Goal: Task Accomplishment & Management: Use online tool/utility

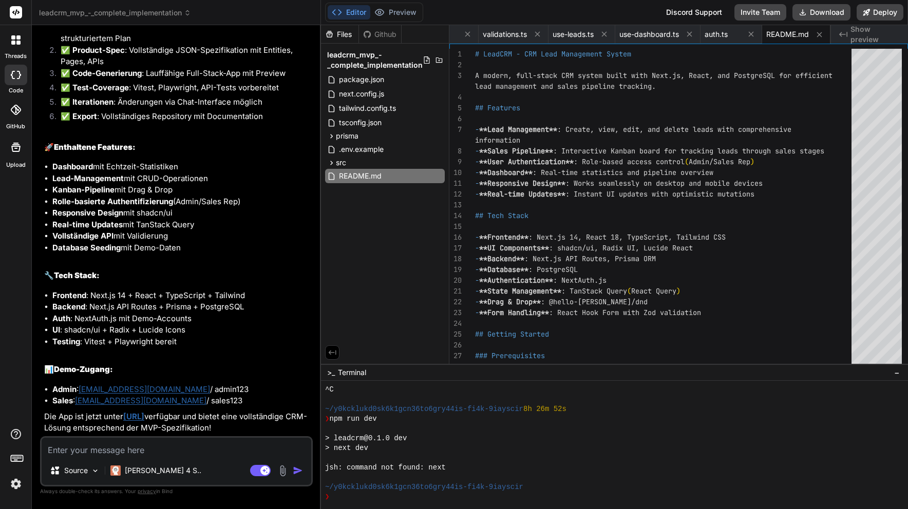
scroll to position [19168, 0]
click at [820, 12] on button "Download" at bounding box center [821, 12] width 58 height 16
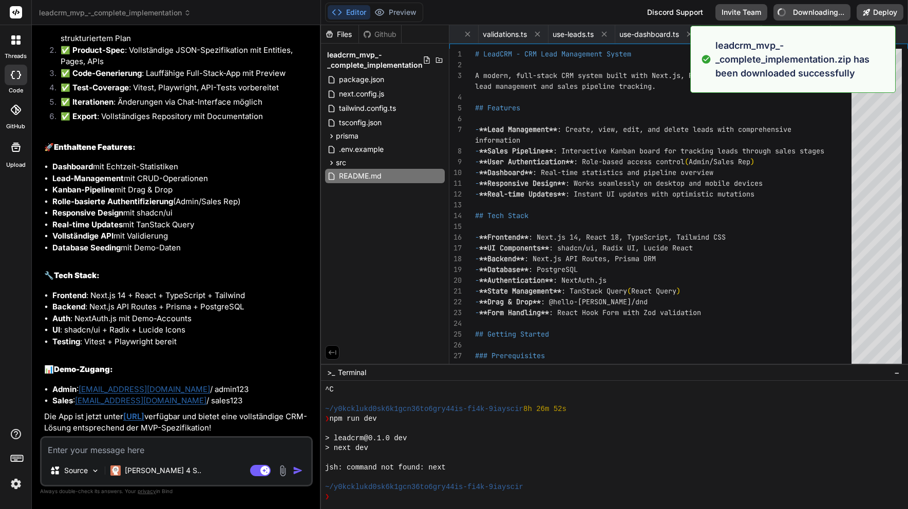
click at [187, 452] on textarea at bounding box center [177, 447] width 270 height 18
type textarea "x"
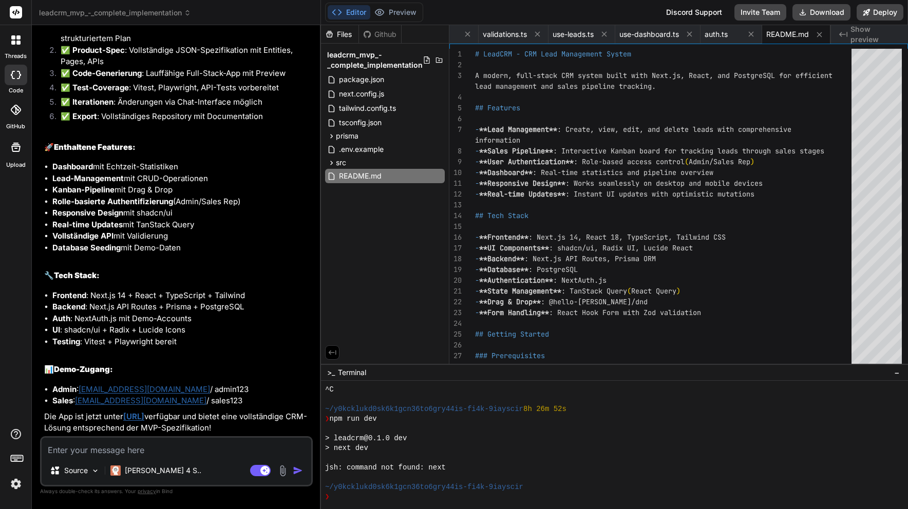
type textarea "k"
type textarea "x"
type textarea "ka"
type textarea "x"
type textarea "kan"
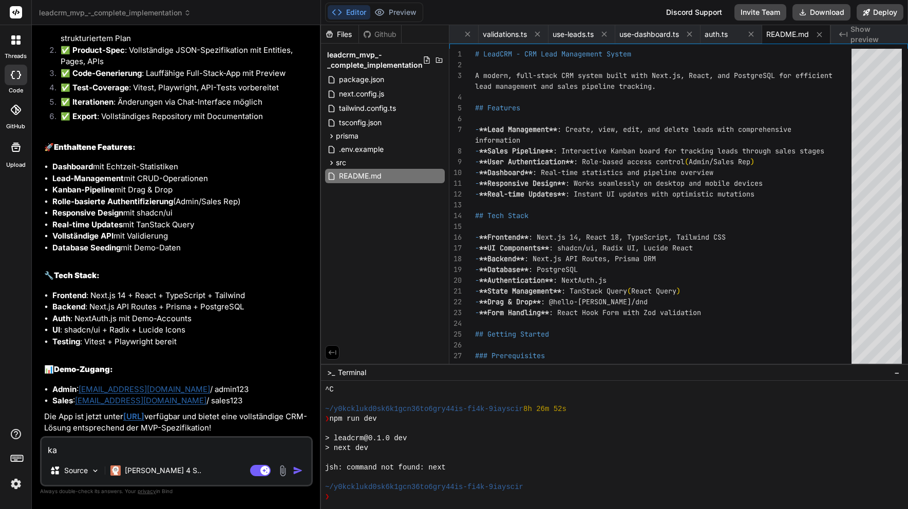
type textarea "x"
type textarea "kann"
type textarea "x"
type textarea "kanns"
type textarea "x"
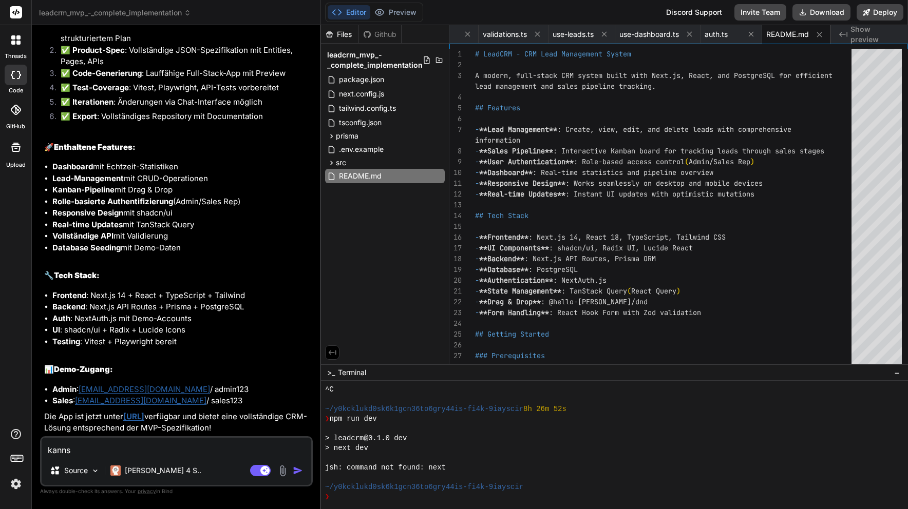
type textarea "kannst"
type textarea "x"
type textarea "kannst"
type textarea "x"
type textarea "kannst d"
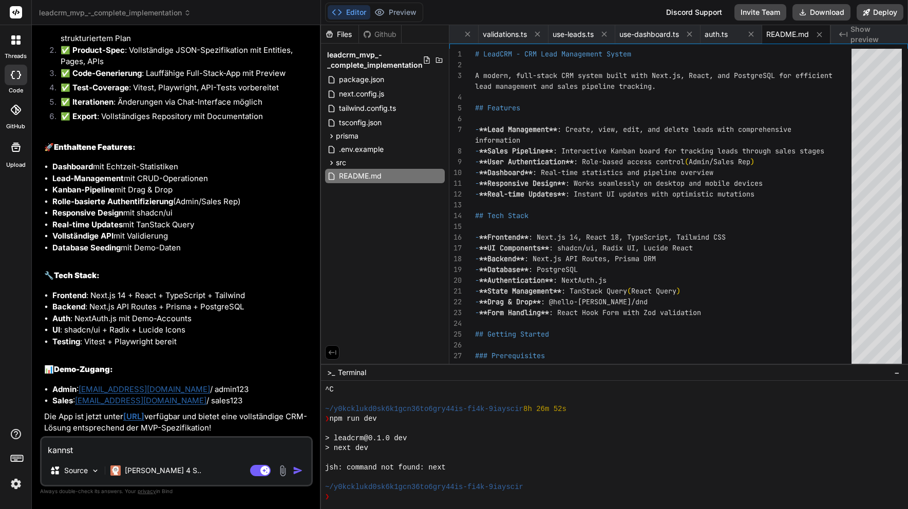
type textarea "x"
type textarea "kannst du"
type textarea "x"
type textarea "kannst du"
type textarea "x"
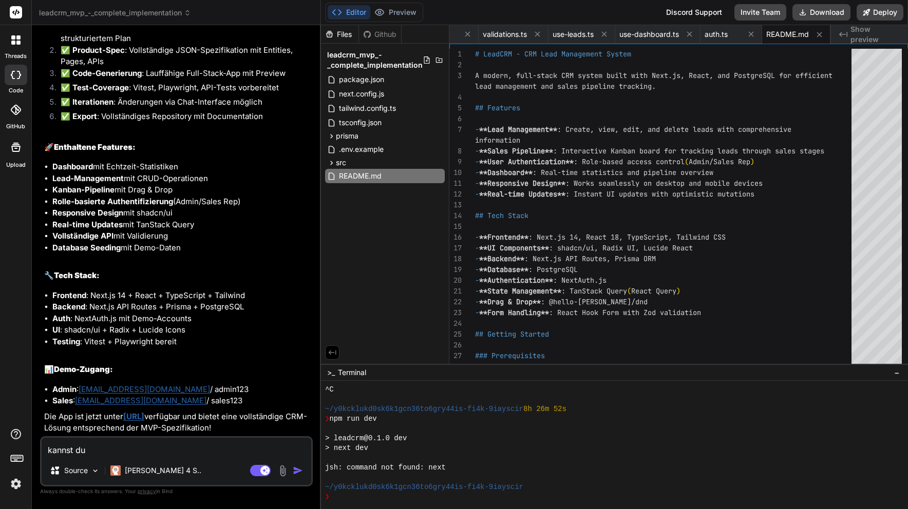
type textarea "kannst du e"
type textarea "x"
type textarea "kannst du es"
type textarea "x"
type textarea "kannst du es"
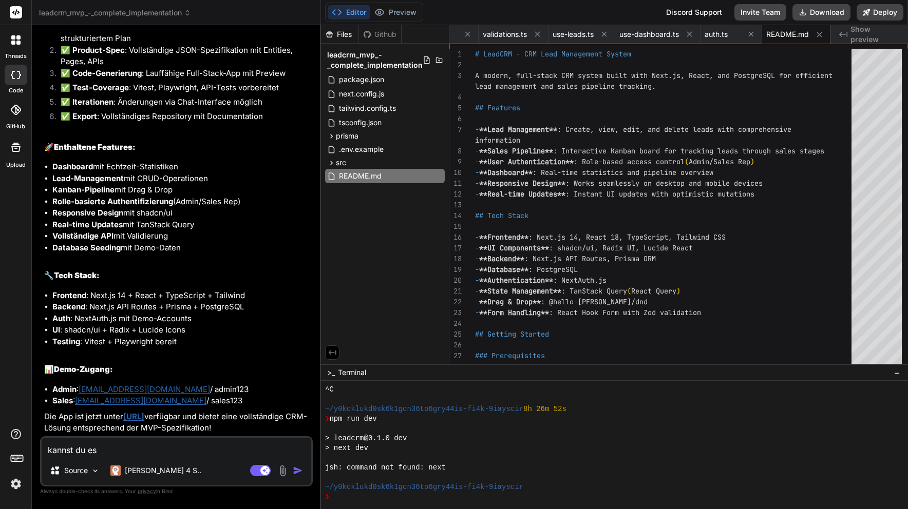
type textarea "x"
type textarea "kannst du es"
type textarea "x"
type textarea "kannst du e"
type textarea "x"
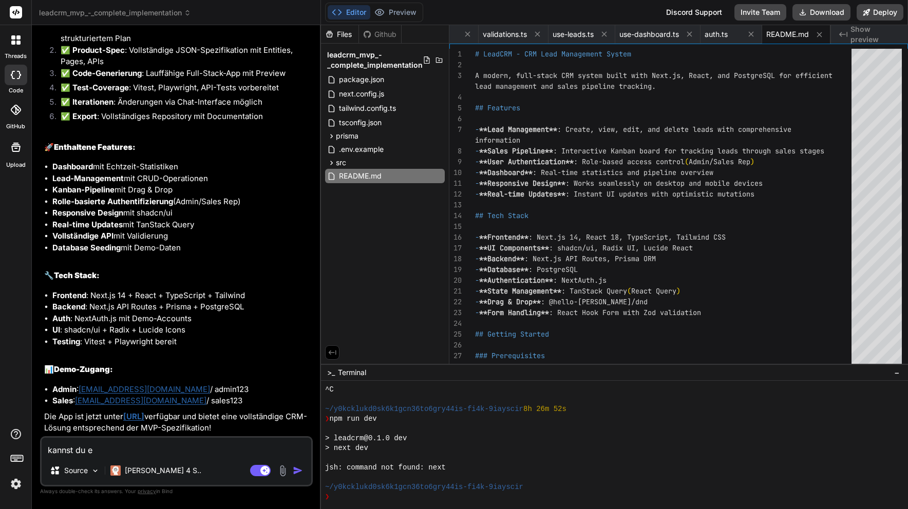
type textarea "kannst du"
type textarea "x"
type textarea "kannst du"
type textarea "x"
type textarea "kannst d"
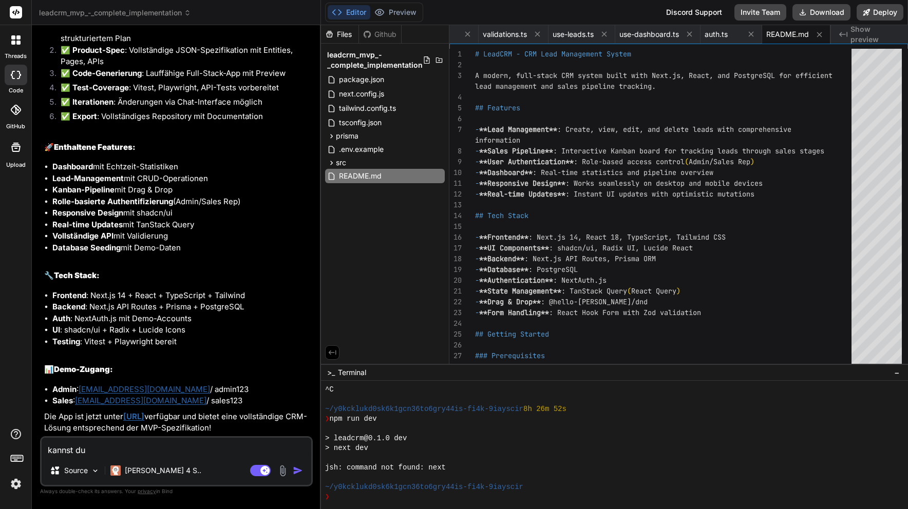
type textarea "x"
type textarea "kannst"
type textarea "x"
type textarea "kannst"
type textarea "x"
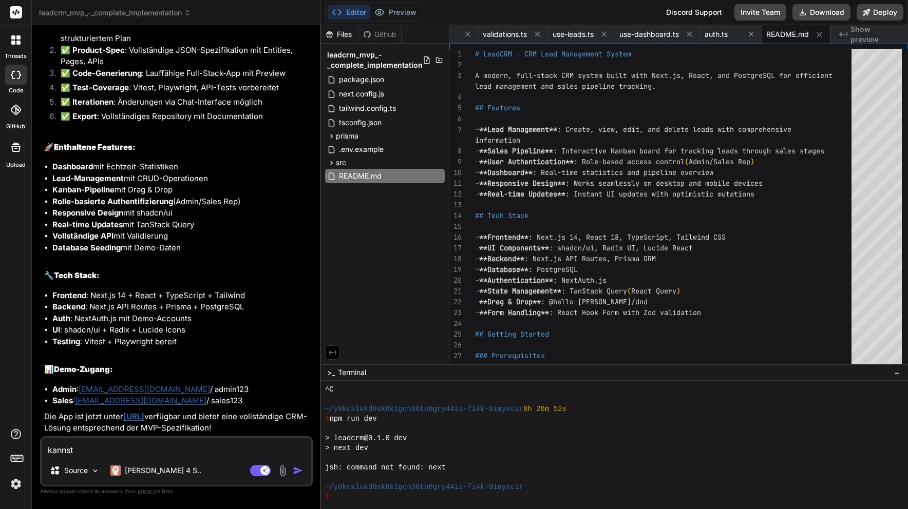
type textarea "kanns"
type textarea "x"
type textarea "kann"
type textarea "x"
type textarea "kan"
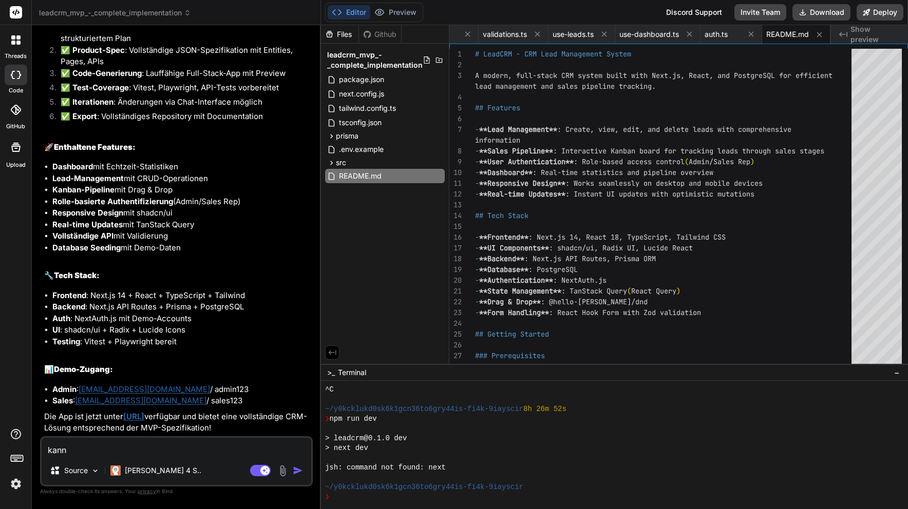
type textarea "x"
type textarea "ka"
type textarea "x"
type textarea "k"
type textarea "x"
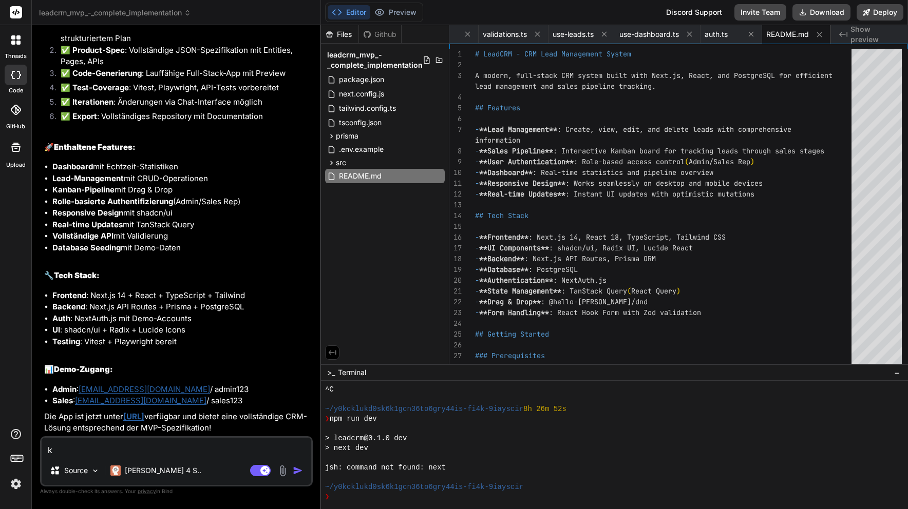
type textarea "x"
click at [357, 96] on span "next.config.js" at bounding box center [361, 94] width 47 height 12
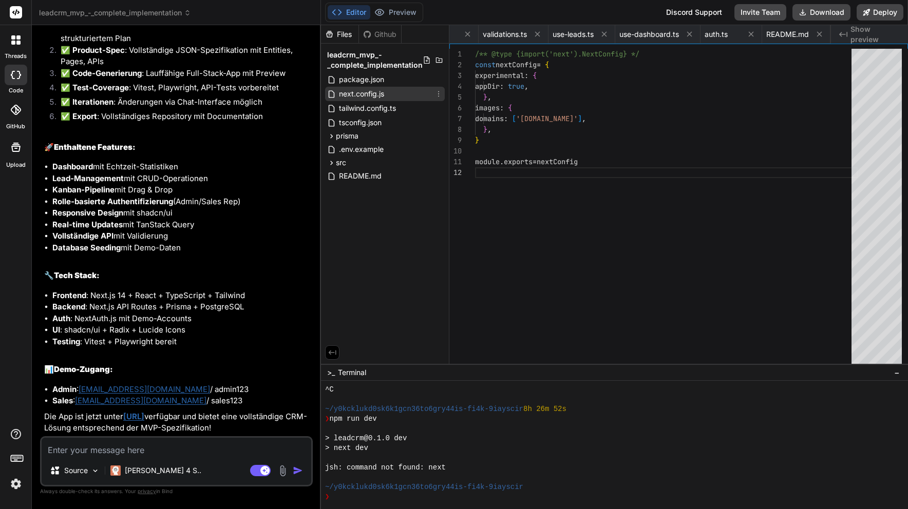
scroll to position [0, 71]
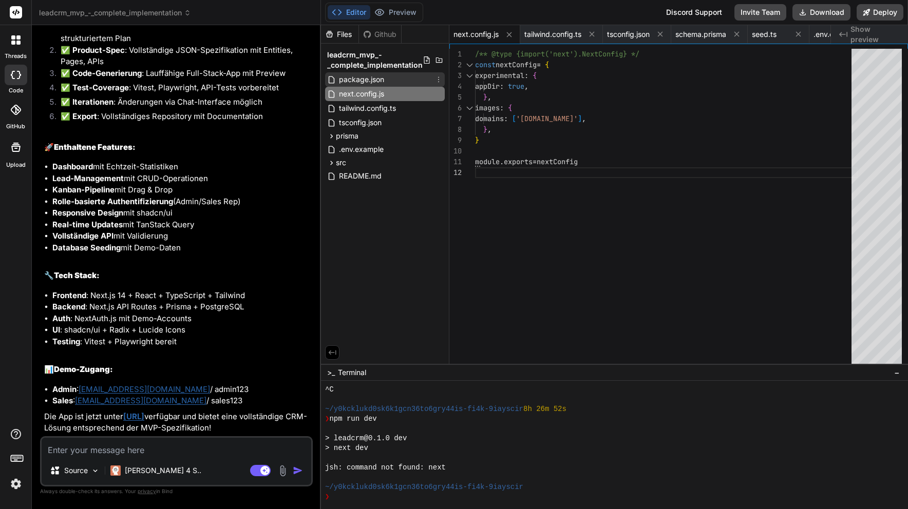
click at [361, 81] on span "package.json" at bounding box center [361, 79] width 47 height 12
type textarea ""@testing-library/jest-dom": "^6.1.5", "playwright": "^1.40.1", "@playwright/te…"
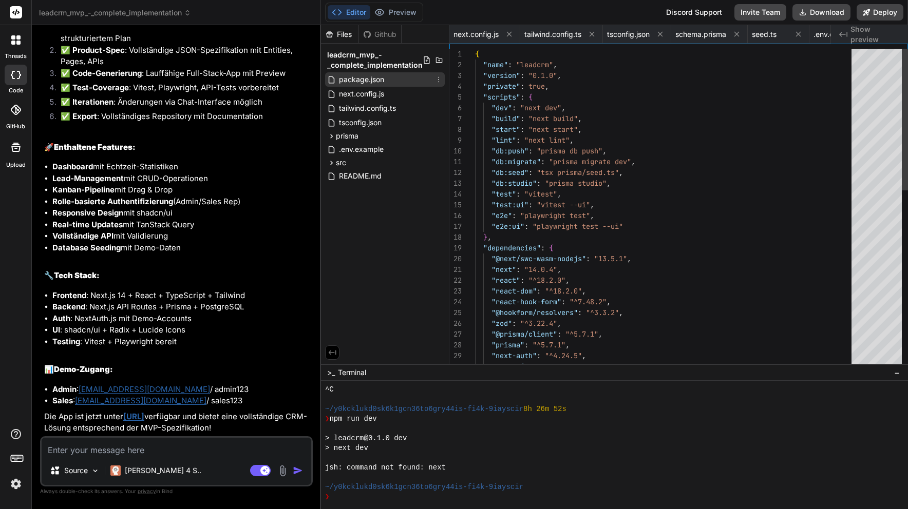
scroll to position [0, 0]
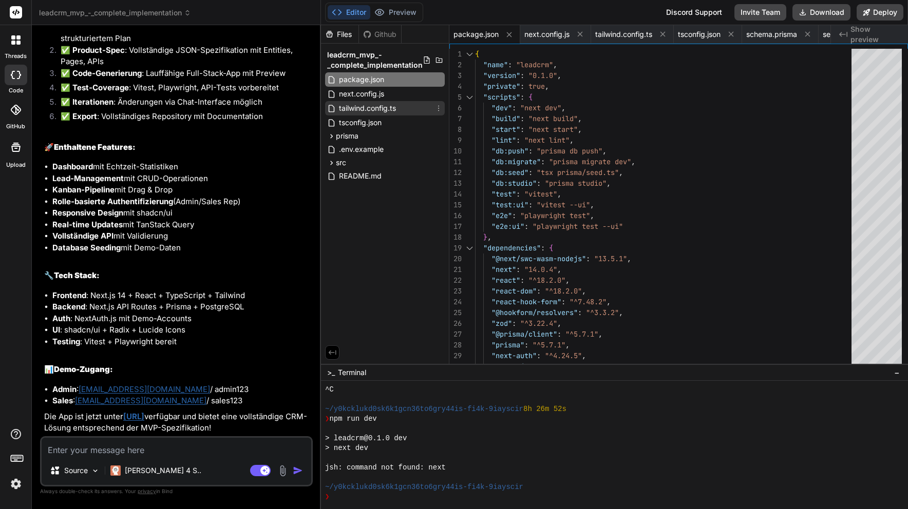
click at [361, 107] on span "tailwind.config.ts" at bounding box center [367, 108] width 59 height 12
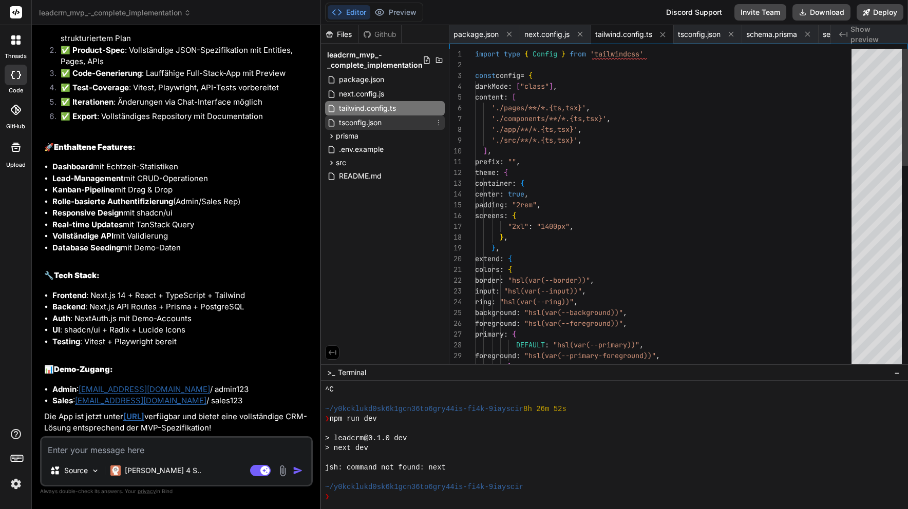
click at [361, 123] on span "tsconfig.json" at bounding box center [360, 123] width 45 height 12
type textarea "}"
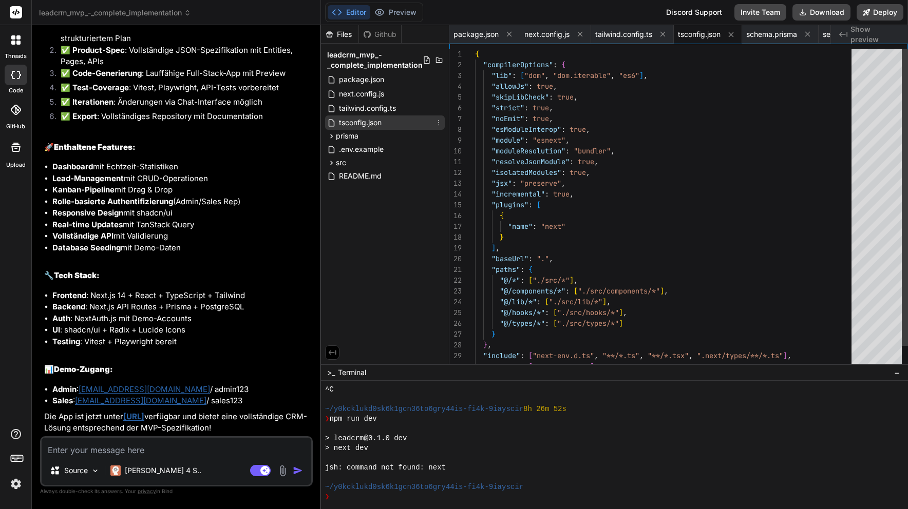
scroll to position [11, 0]
click at [352, 140] on span "prisma" at bounding box center [347, 136] width 23 height 10
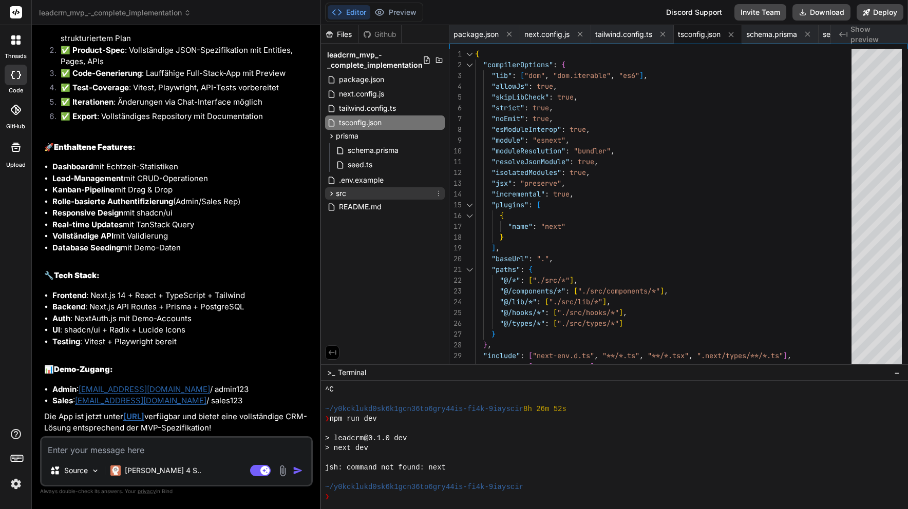
click at [347, 194] on div "src" at bounding box center [385, 193] width 120 height 12
click at [352, 209] on span "app" at bounding box center [351, 207] width 13 height 10
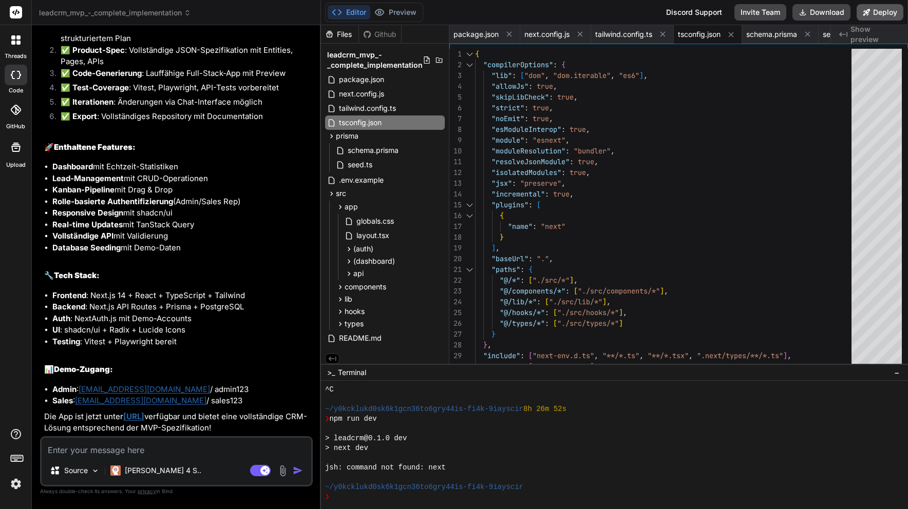
click at [885, 13] on button "Deploy" at bounding box center [880, 12] width 47 height 16
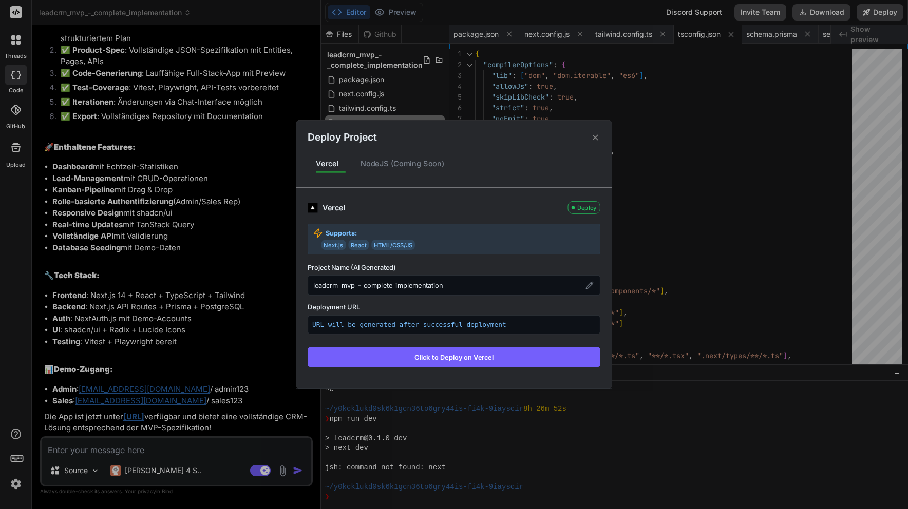
click at [461, 356] on button "Click to Deploy on Vercel" at bounding box center [454, 358] width 293 height 20
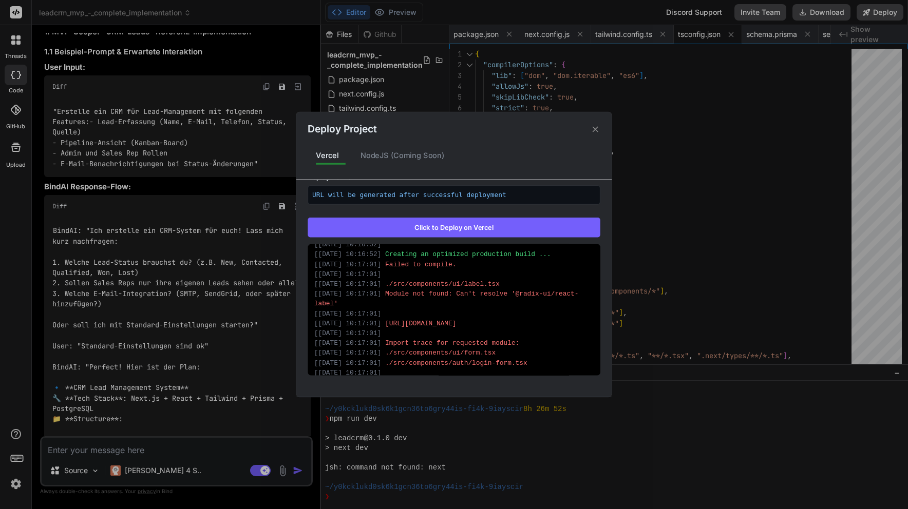
scroll to position [690, 0]
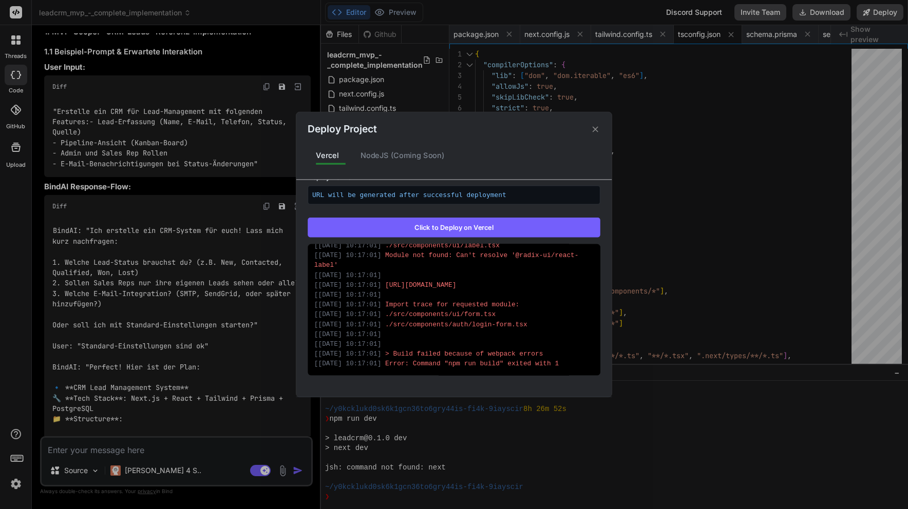
click at [481, 360] on div "[ [DATE] 10:17:01 ] Error: Command "npm run build" exited with 1" at bounding box center [453, 364] width 279 height 10
click at [515, 360] on div "[ [DATE] 10:17:01 ] Error: Command "npm run build" exited with 1" at bounding box center [453, 364] width 279 height 10
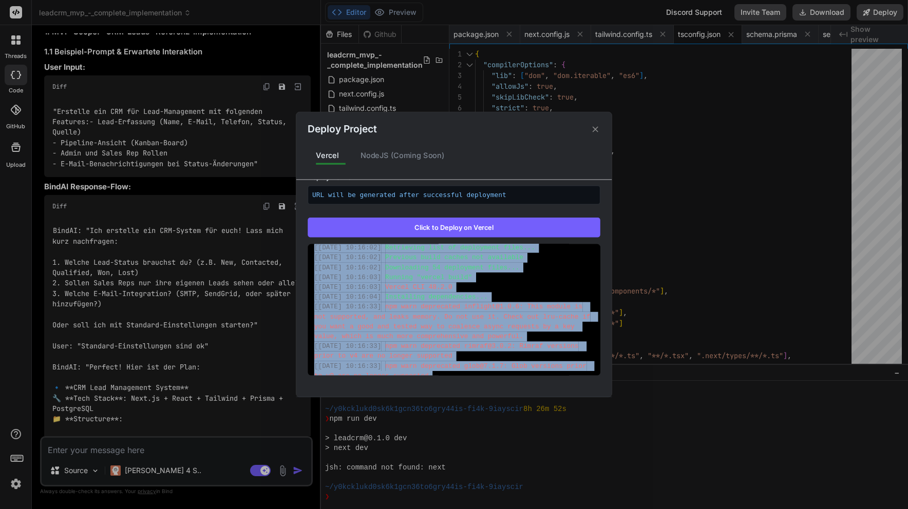
scroll to position [0, 0]
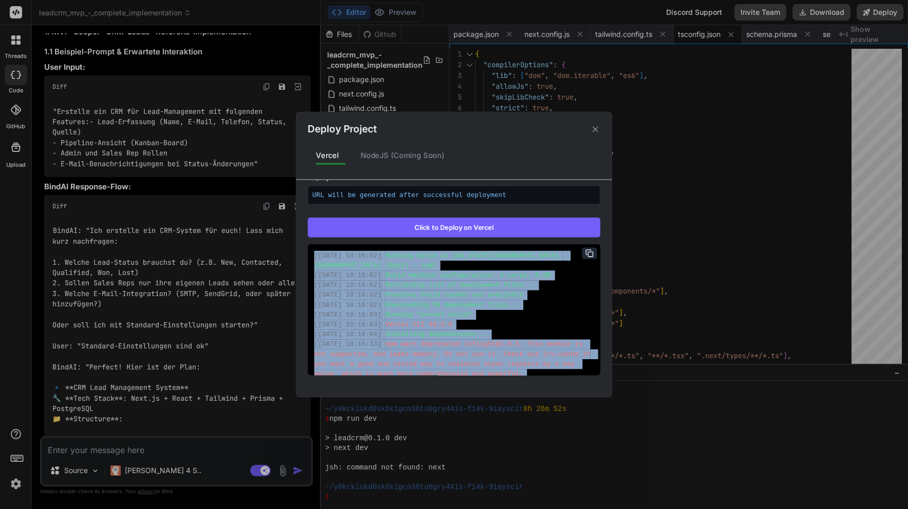
drag, startPoint x: 578, startPoint y: 363, endPoint x: 319, endPoint y: 248, distance: 283.3
click at [319, 248] on div "[ [DATE] 10:16:02 ] Running build in [US_STATE][GEOGRAPHIC_DATA], [GEOGRAPHIC_D…" at bounding box center [454, 309] width 293 height 131
copy div "[ 5.53.1619, 71:63:45 ] Loremip dolor si Ametconsec, A.E., SED (Doei) – tem2 [ …"
click at [104, 448] on div "Deploy Project Vercel NodeJS (Coming Soon) Vercel Failed Supports: Next.js Reac…" at bounding box center [454, 254] width 908 height 509
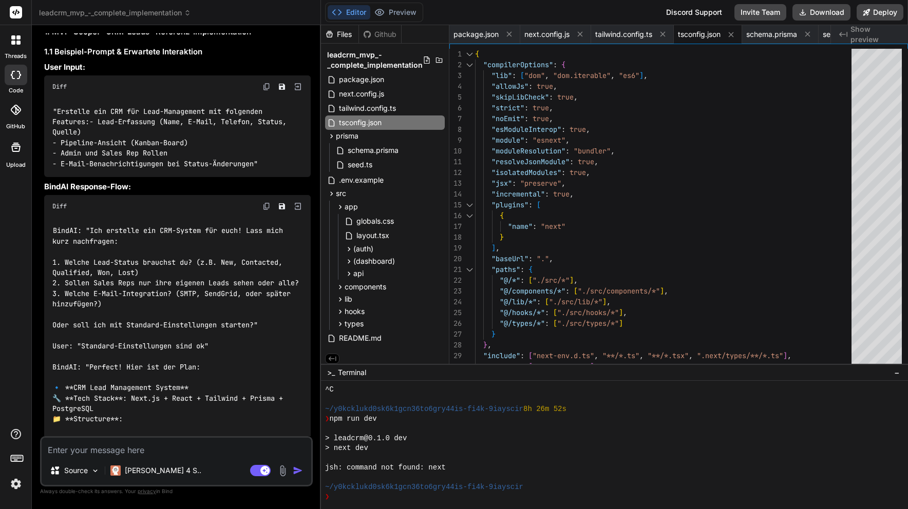
click at [116, 448] on textarea at bounding box center [177, 447] width 270 height 18
click at [269, 471] on rect at bounding box center [264, 470] width 9 height 9
type textarea "x"
click at [173, 448] on textarea at bounding box center [177, 447] width 270 height 18
paste textarea "[3.16.8038, 72:71:95] Loremip dolor si Ametconsec, A.E., SED (Doei) – tem6 [2.5…"
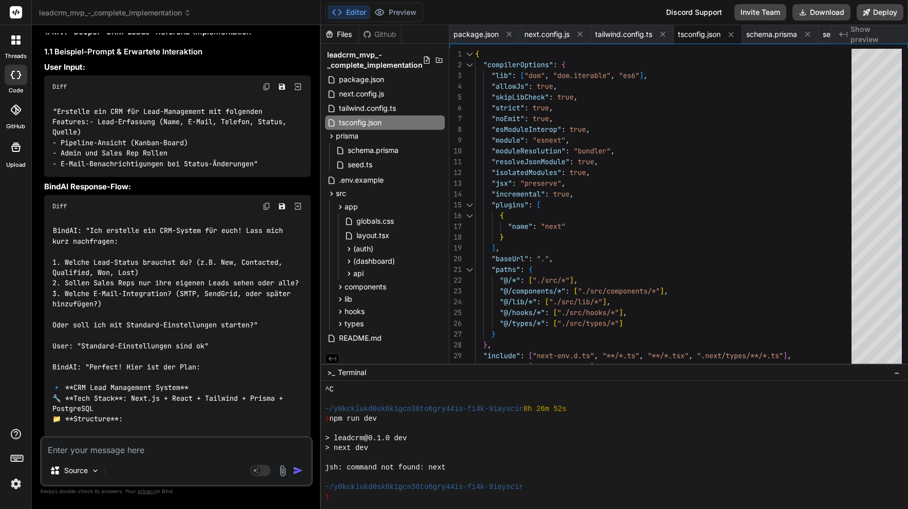
type textarea "[3.16.8038, 72:71:95] Loremip dolor si Ametconsec, A.E., SED (Doei) – tem6 [2.5…"
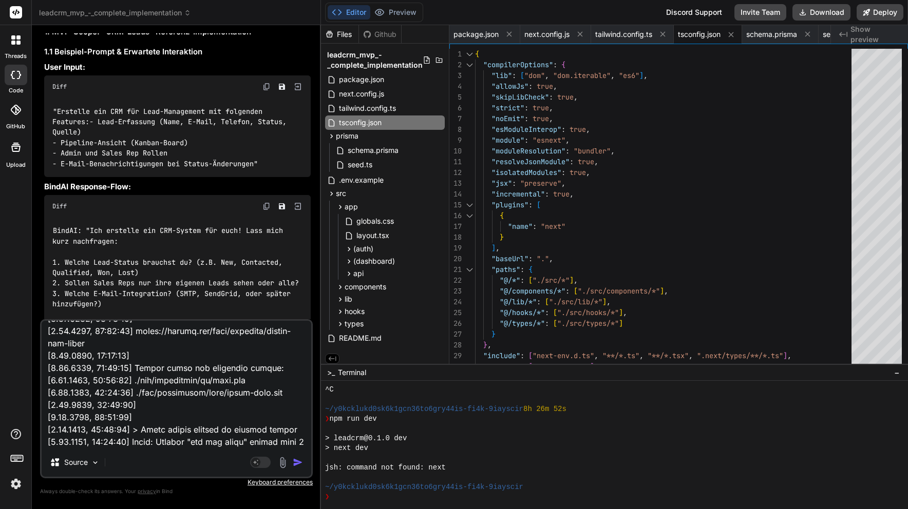
type textarea "x"
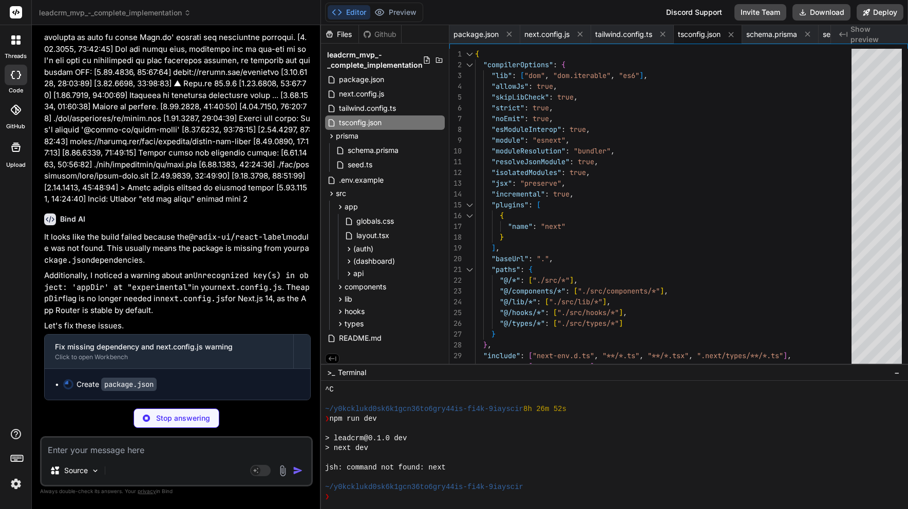
scroll to position [20048, 0]
type textarea "x"
type textarea ""@testing-library/react": "^14.1.2", "@testing-library/jest-dom": "^6.1.5", "pl…"
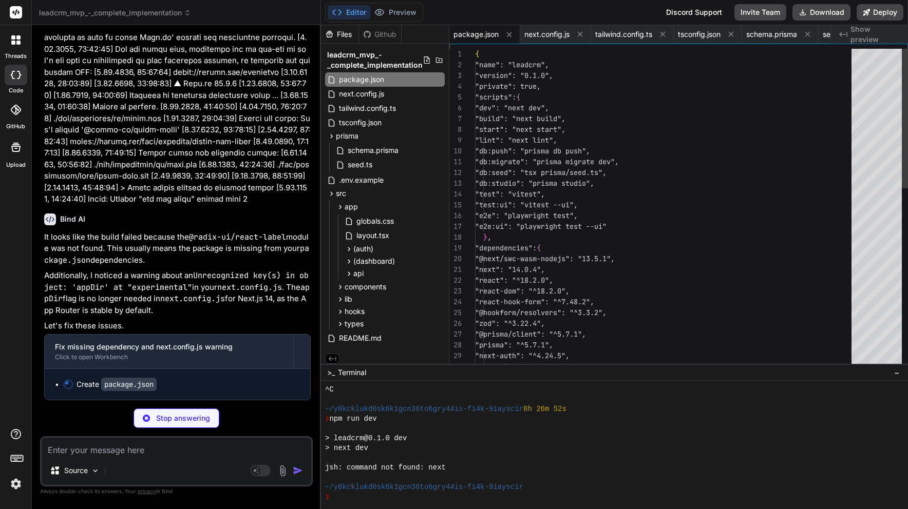
type textarea "x"
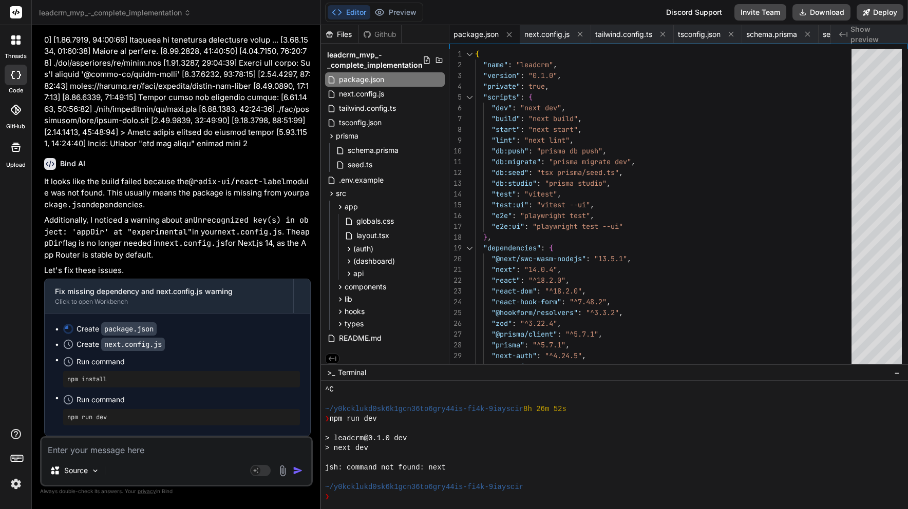
scroll to position [20104, 0]
